Goal: Task Accomplishment & Management: Manage account settings

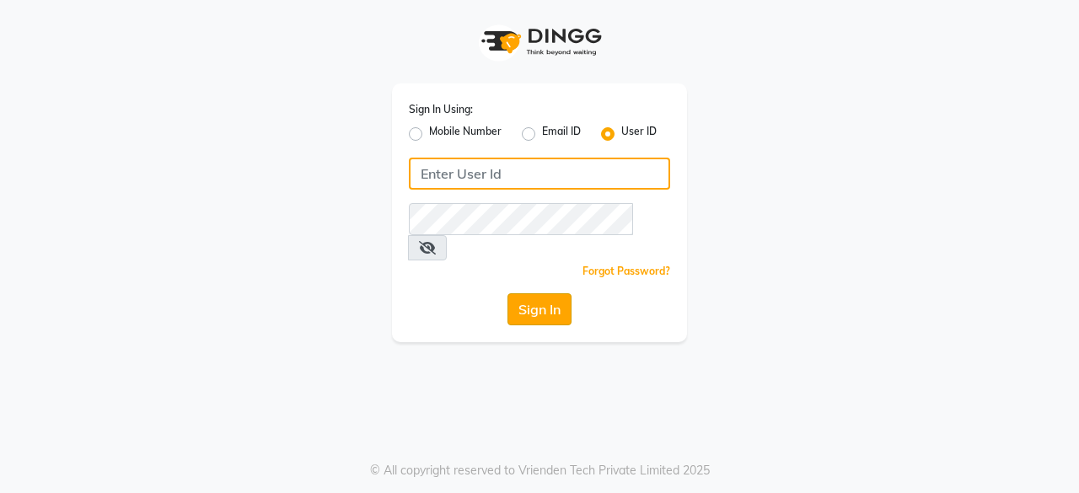
type input "aarzooarora"
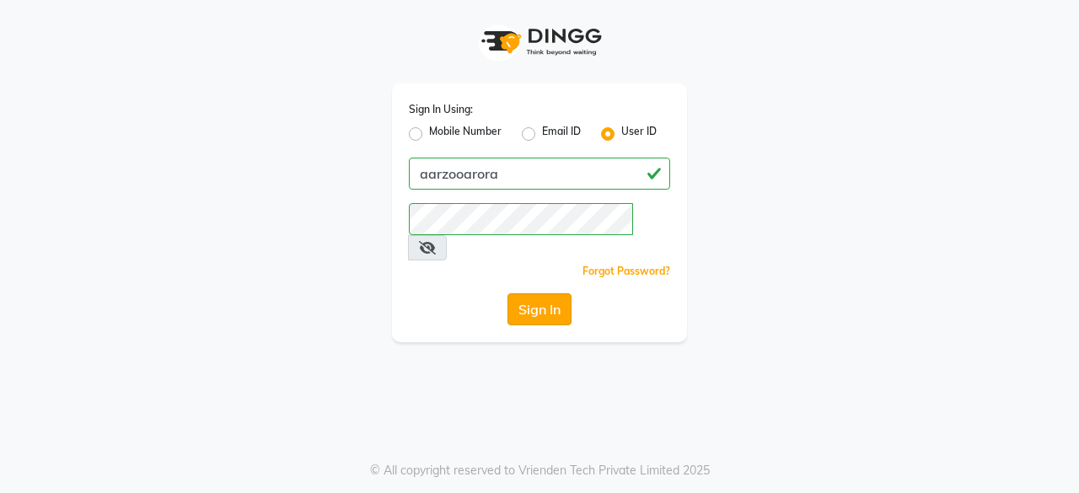
click at [569, 293] on button "Sign In" at bounding box center [540, 309] width 64 height 32
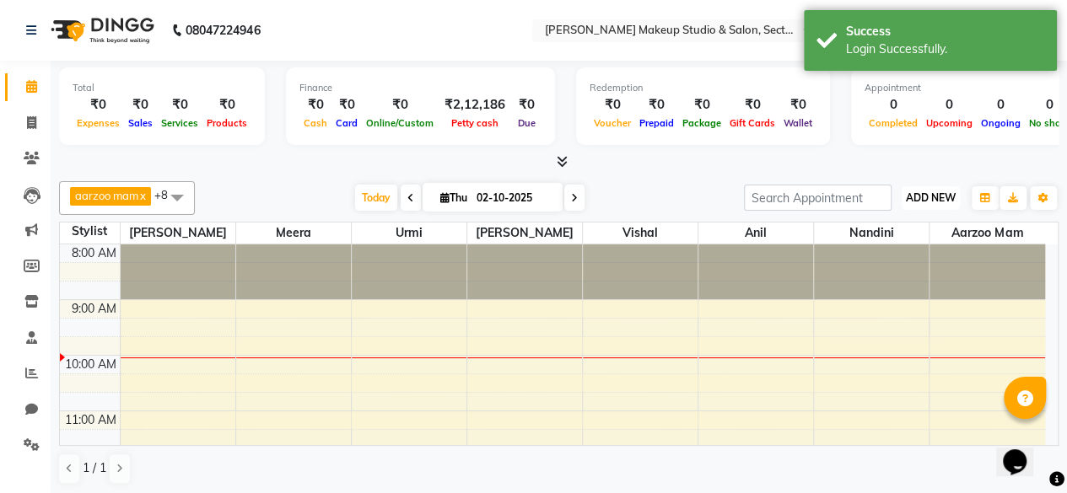
click at [920, 199] on span "ADD NEW" at bounding box center [931, 197] width 50 height 13
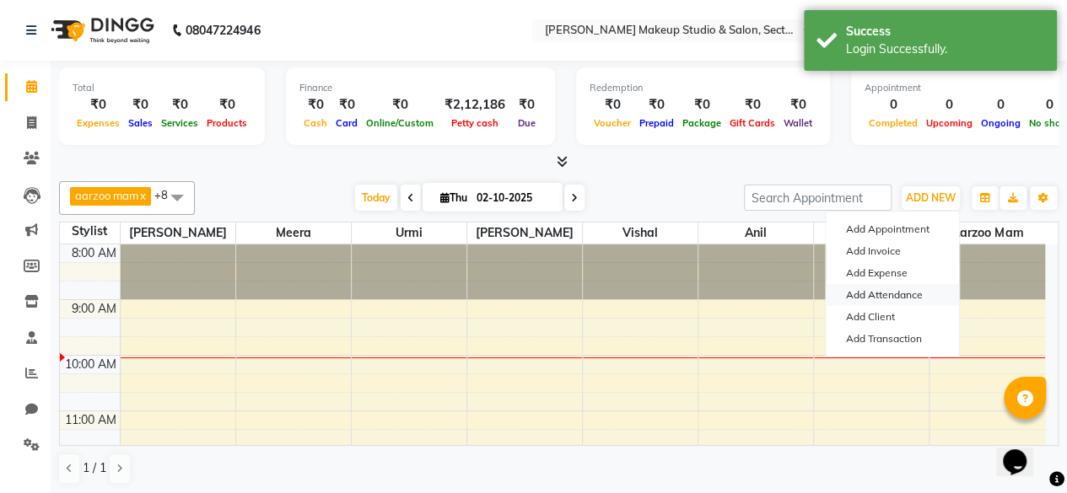
click at [879, 299] on link "Add Attendance" at bounding box center [892, 295] width 133 height 22
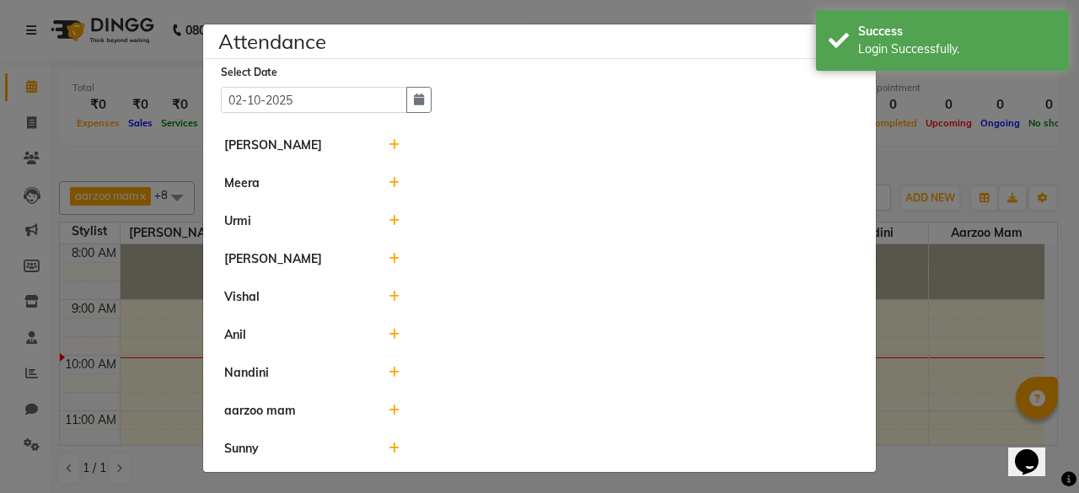
click at [395, 373] on icon at bounding box center [394, 373] width 11 height 12
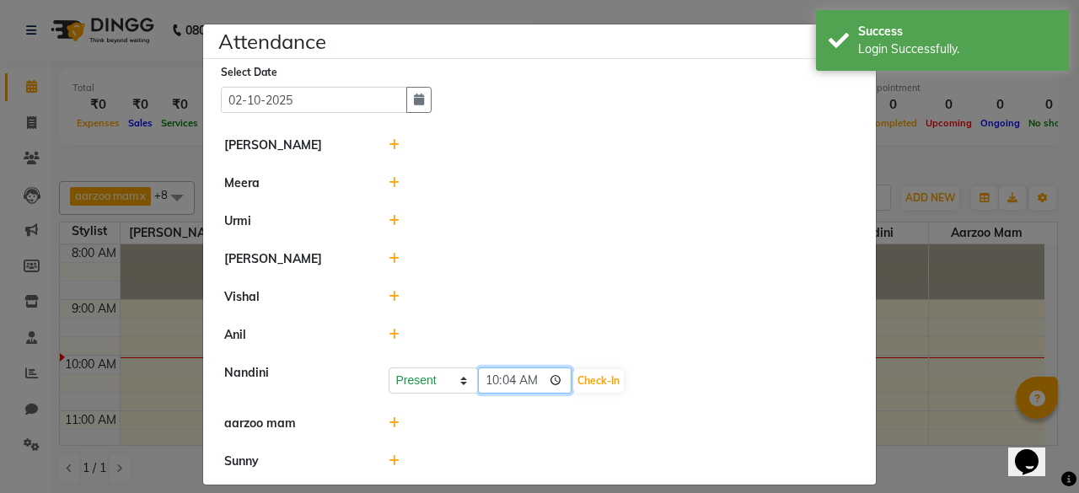
click at [530, 382] on input "10:04" at bounding box center [525, 381] width 94 height 26
type input "10:03"
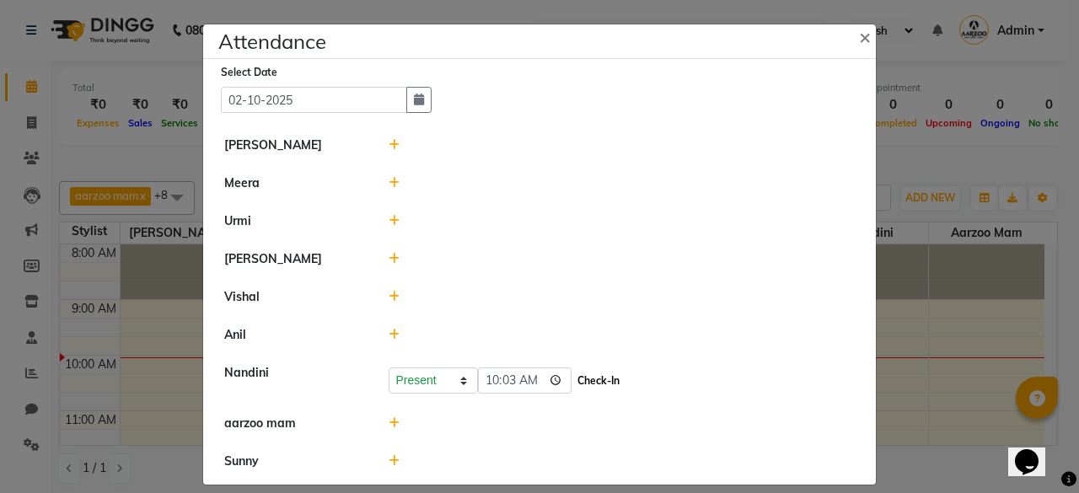
click at [589, 374] on button "Check-In" at bounding box center [598, 381] width 51 height 24
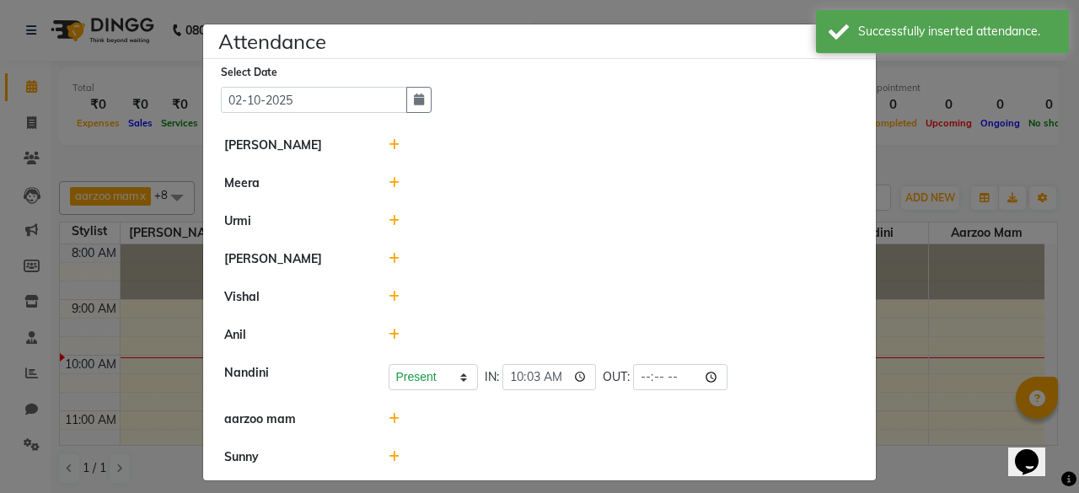
click at [389, 293] on icon at bounding box center [394, 297] width 11 height 12
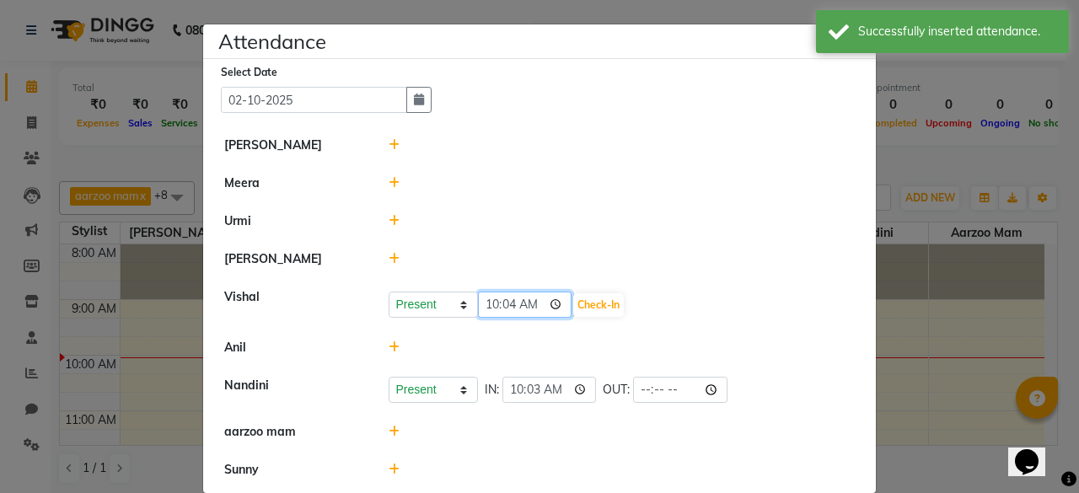
click at [524, 298] on input "10:04" at bounding box center [525, 305] width 94 height 26
type input "10:00"
click at [573, 297] on button "Check-In" at bounding box center [598, 305] width 51 height 24
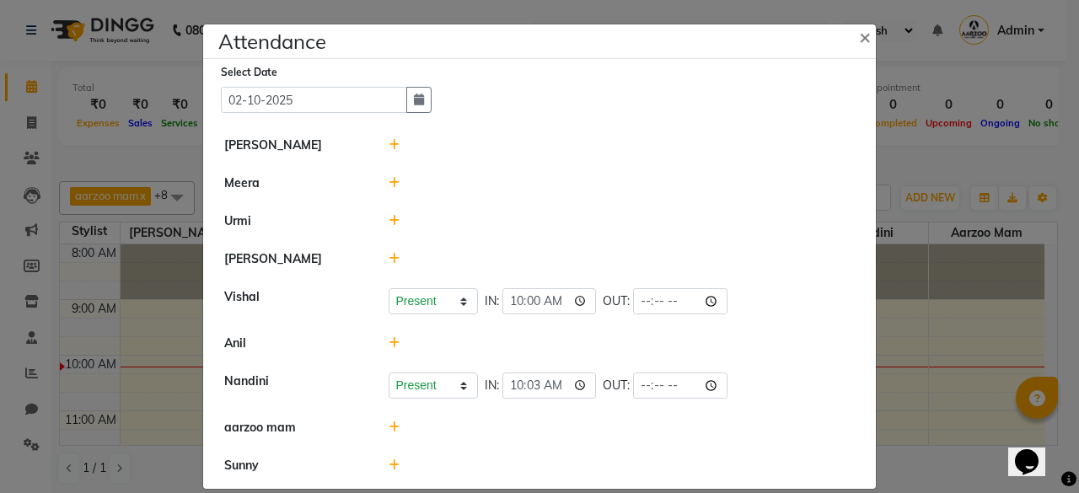
click at [389, 146] on icon at bounding box center [394, 145] width 11 height 12
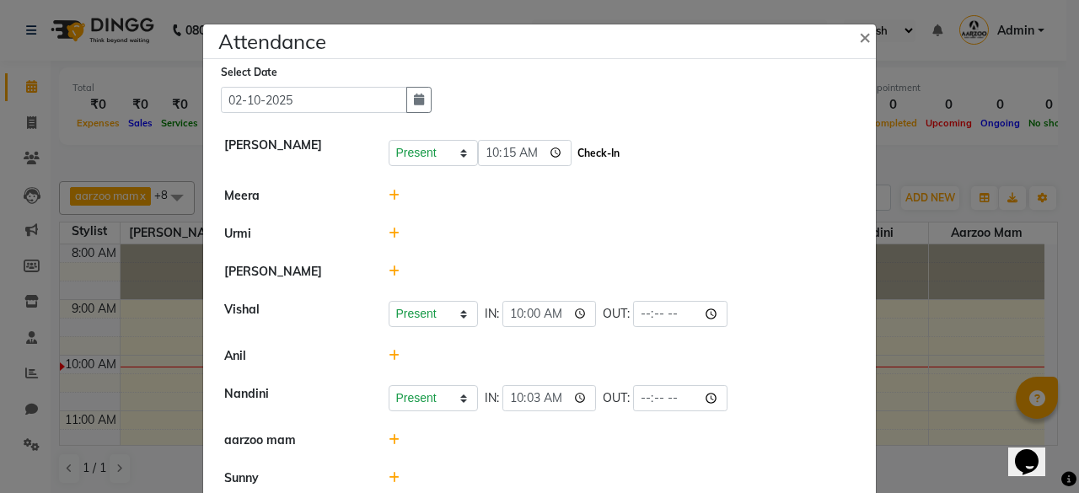
click at [573, 147] on button "Check-In" at bounding box center [598, 154] width 51 height 24
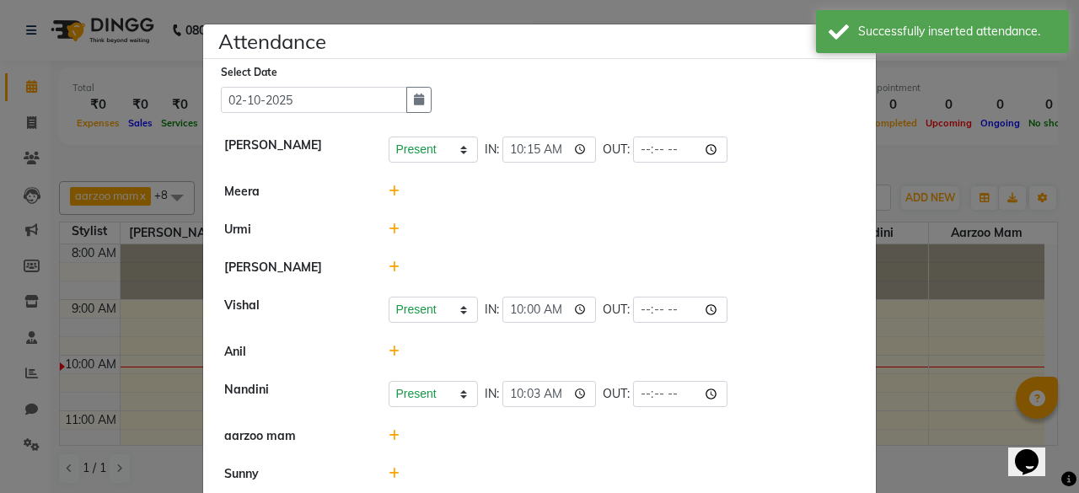
click at [379, 188] on div at bounding box center [622, 192] width 492 height 18
click at [389, 191] on icon at bounding box center [394, 192] width 11 height 12
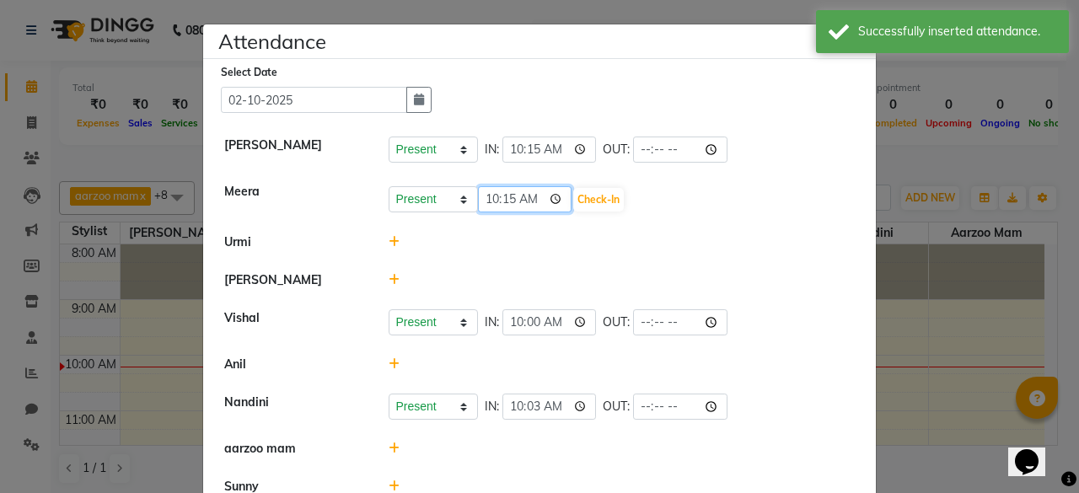
click at [528, 196] on input "10:15" at bounding box center [525, 199] width 94 height 26
type input "10:00"
click at [588, 202] on button "Check-In" at bounding box center [598, 200] width 51 height 24
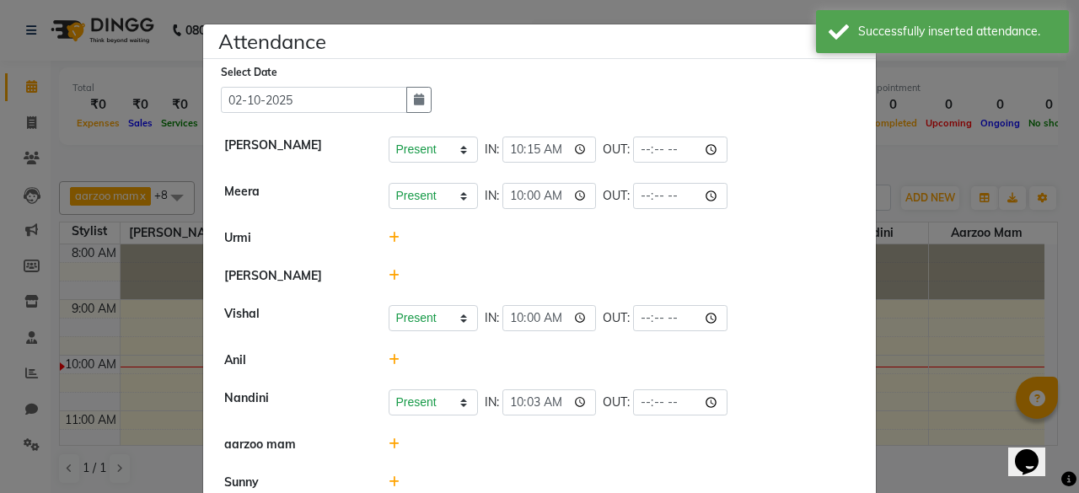
click at [389, 279] on icon at bounding box center [394, 276] width 11 height 12
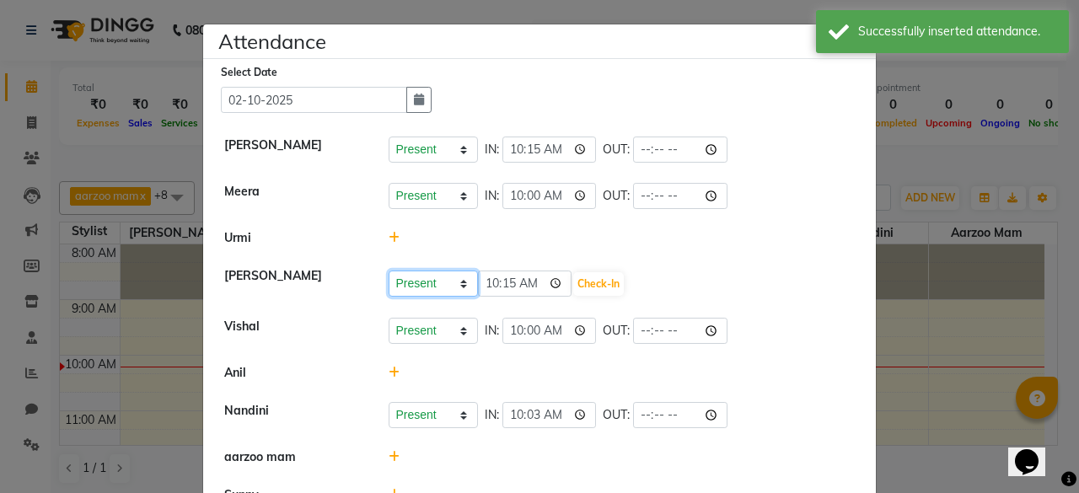
click at [460, 283] on select "Present Absent Late Half Day Weekly Off" at bounding box center [433, 284] width 89 height 26
select select "W"
click at [389, 271] on select "Present Absent Late Half Day Weekly Off" at bounding box center [433, 284] width 89 height 26
click at [496, 293] on button "Save" at bounding box center [496, 284] width 33 height 24
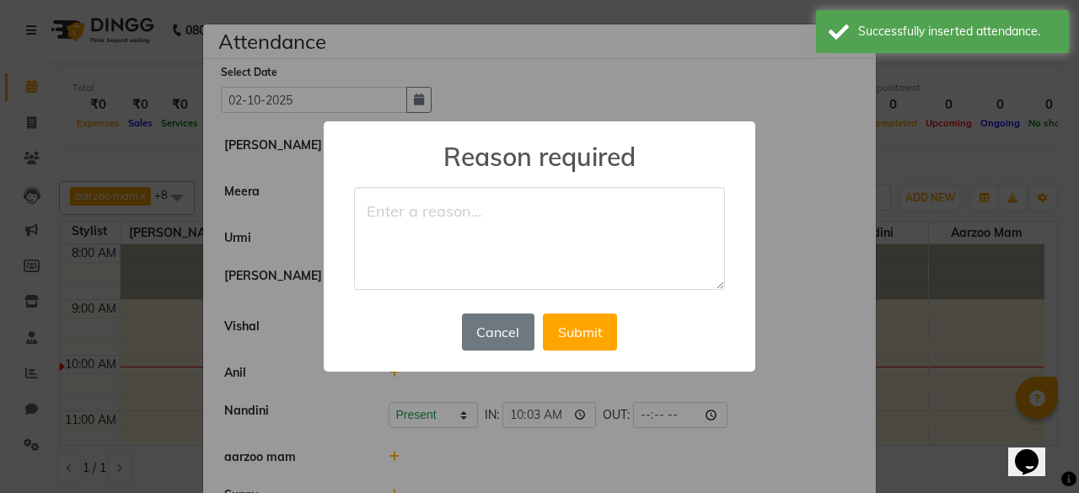
click at [487, 241] on textarea at bounding box center [539, 238] width 371 height 103
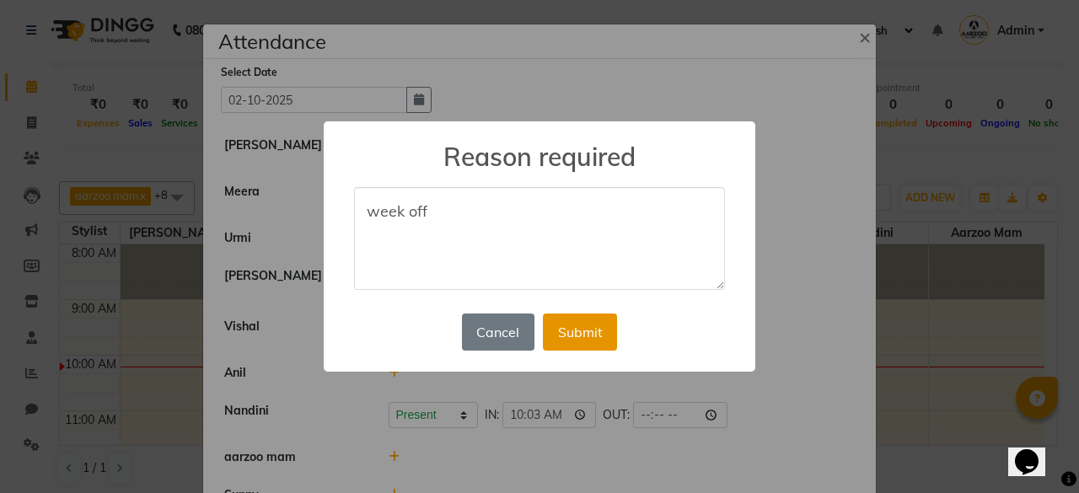
type textarea "week off"
click at [568, 340] on button "Submit" at bounding box center [580, 332] width 74 height 37
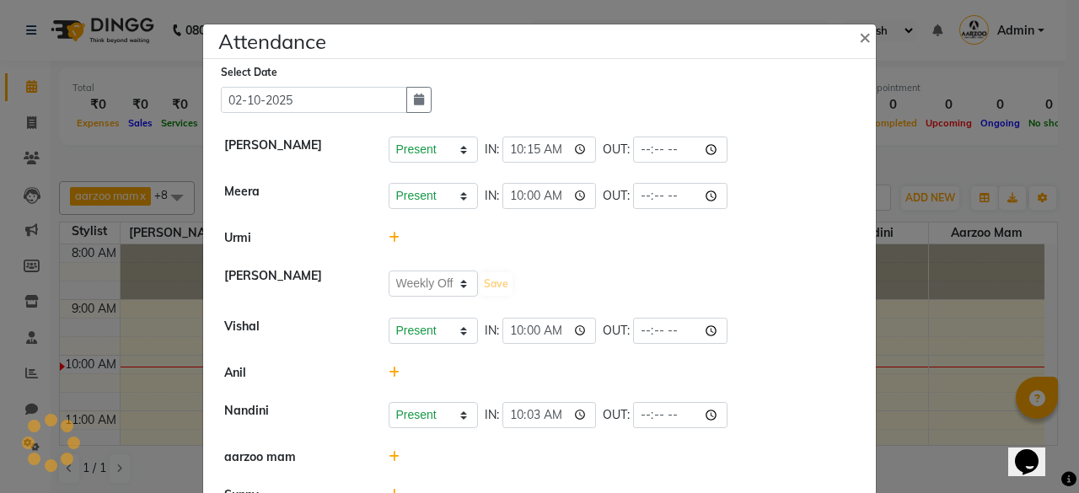
select select "W"
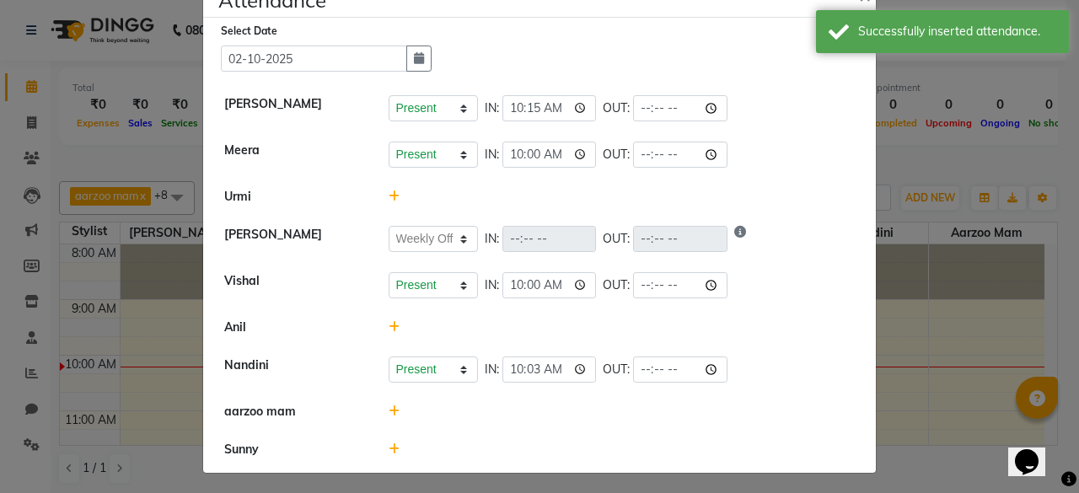
scroll to position [42, 0]
click at [389, 325] on icon at bounding box center [394, 326] width 11 height 12
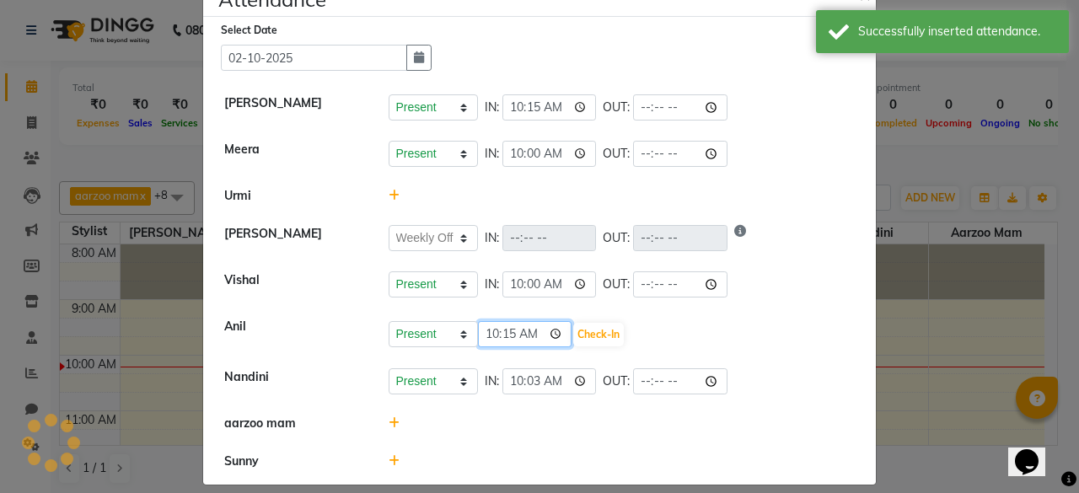
click at [524, 328] on input "10:15" at bounding box center [525, 334] width 94 height 26
type input "10:00"
click at [578, 341] on button "Check-In" at bounding box center [598, 335] width 51 height 24
select select "W"
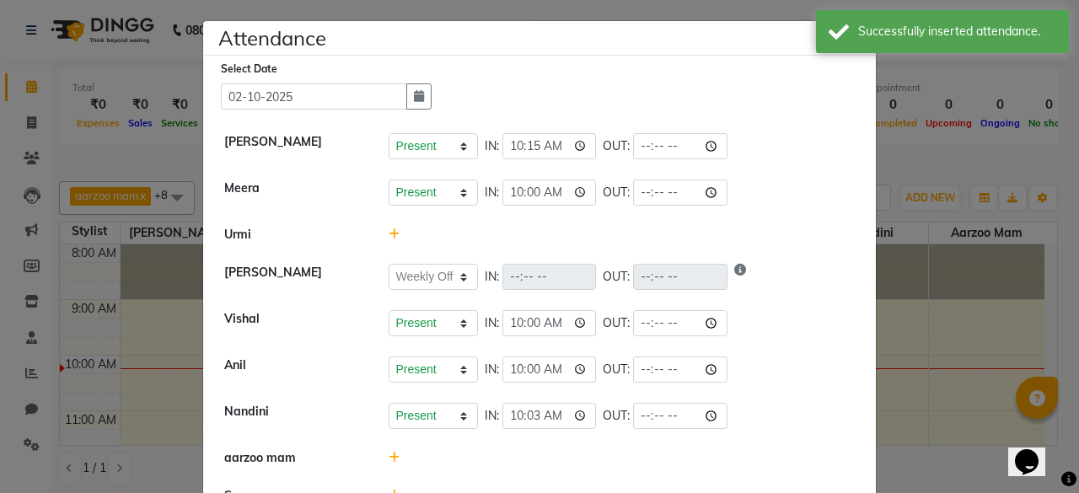
scroll to position [0, 0]
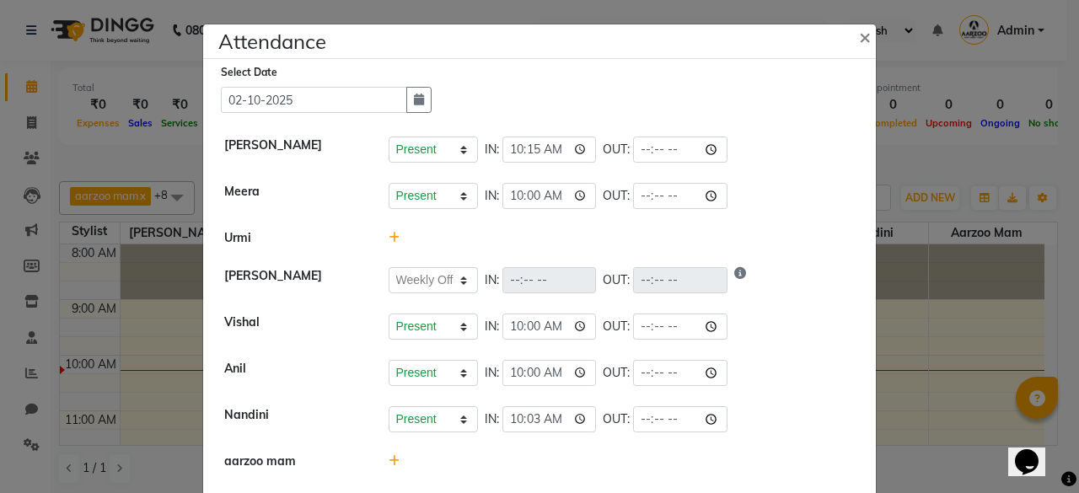
click at [389, 234] on icon at bounding box center [394, 238] width 11 height 12
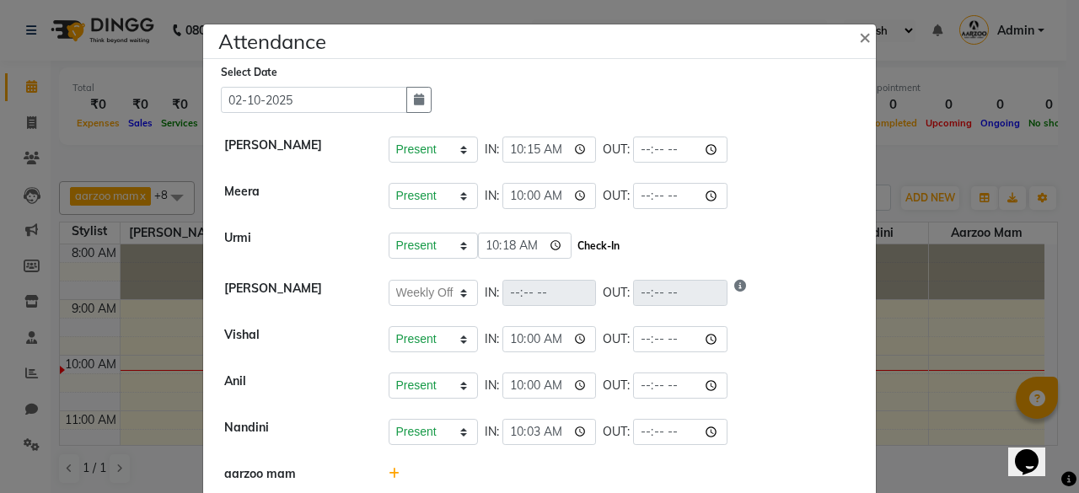
click at [573, 235] on button "Check-In" at bounding box center [598, 246] width 51 height 24
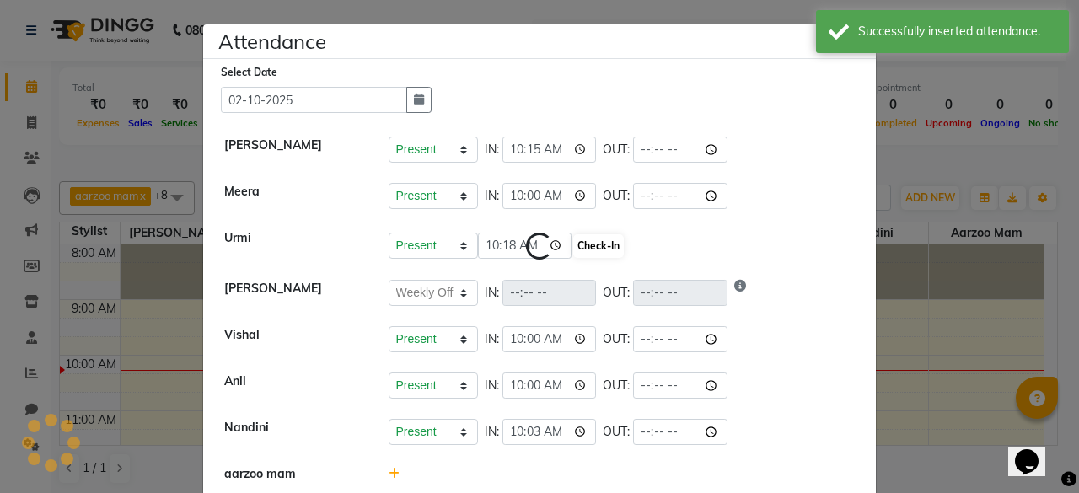
select select "W"
